Goal: Task Accomplishment & Management: Manage account settings

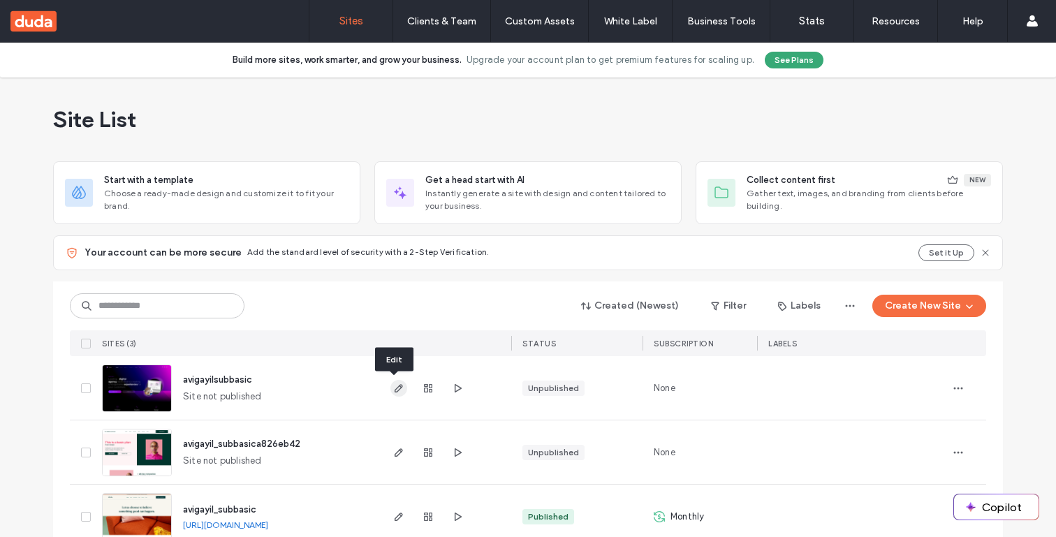
click at [395, 391] on use "button" at bounding box center [399, 388] width 8 height 8
